Goal: Task Accomplishment & Management: Manage account settings

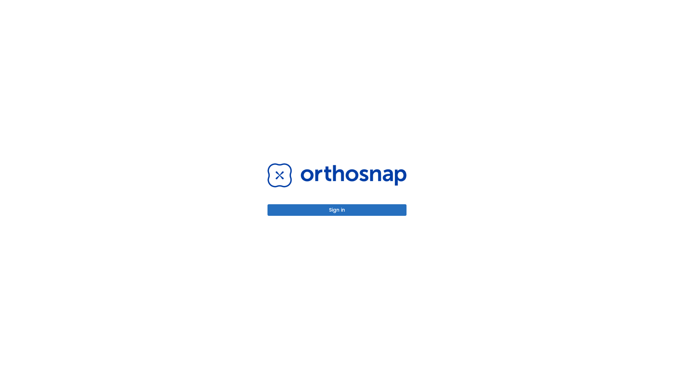
click at [337, 210] on button "Sign in" at bounding box center [336, 210] width 139 height 12
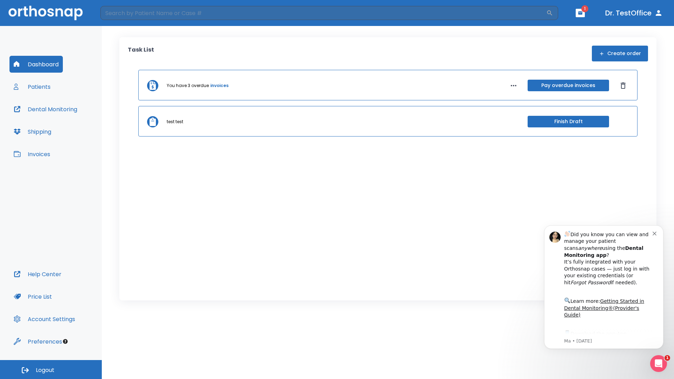
click at [51, 369] on span "Logout" at bounding box center [45, 370] width 19 height 8
